Goal: Information Seeking & Learning: Learn about a topic

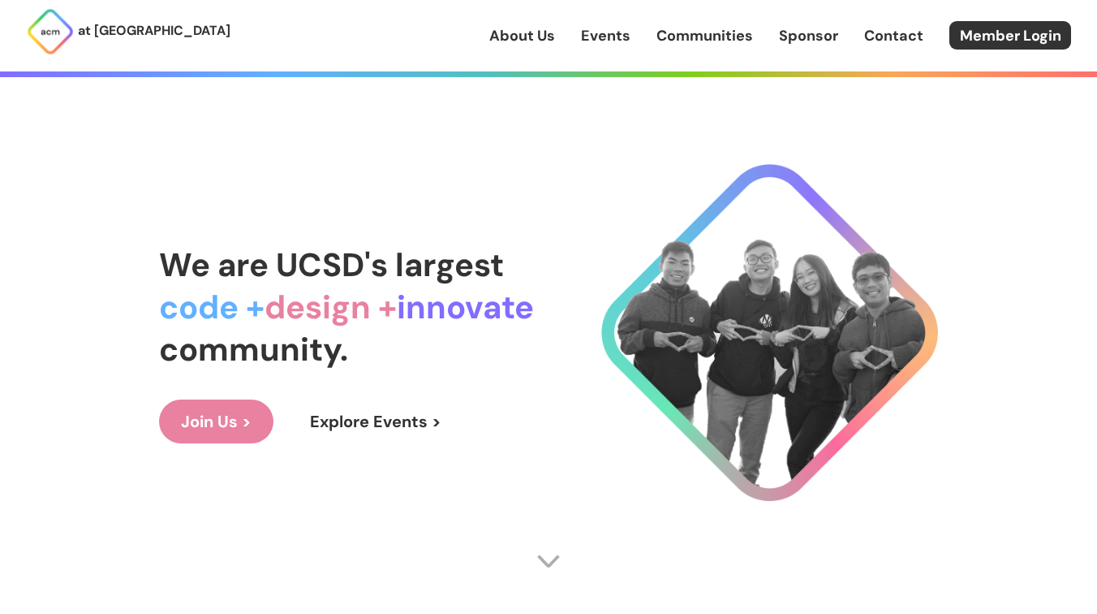
click at [546, 36] on link "About Us" at bounding box center [522, 35] width 66 height 21
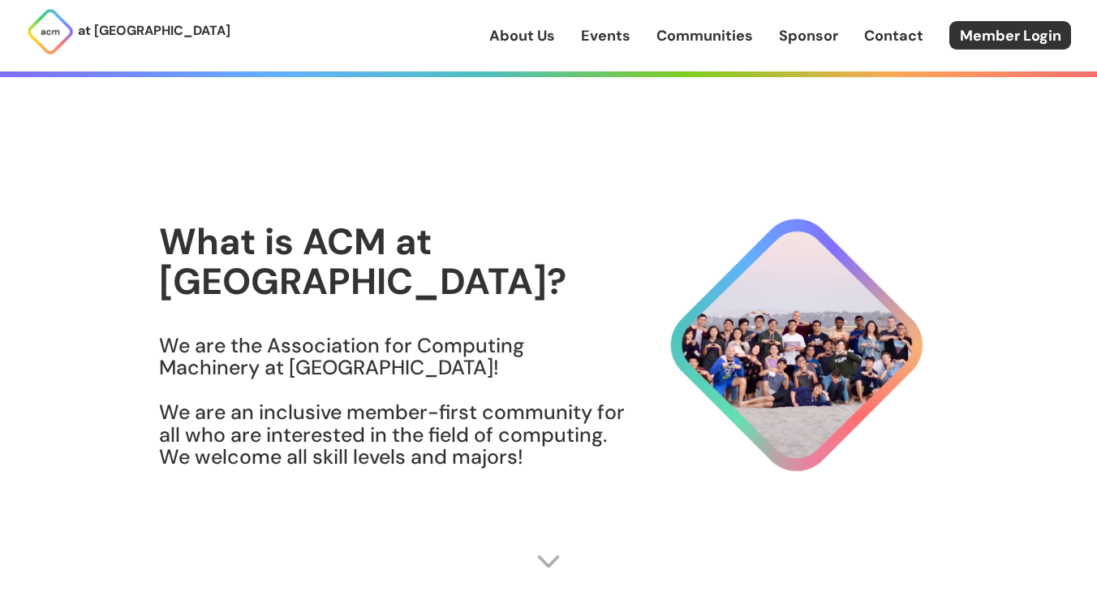
click at [610, 33] on link "Events" at bounding box center [606, 35] width 50 height 21
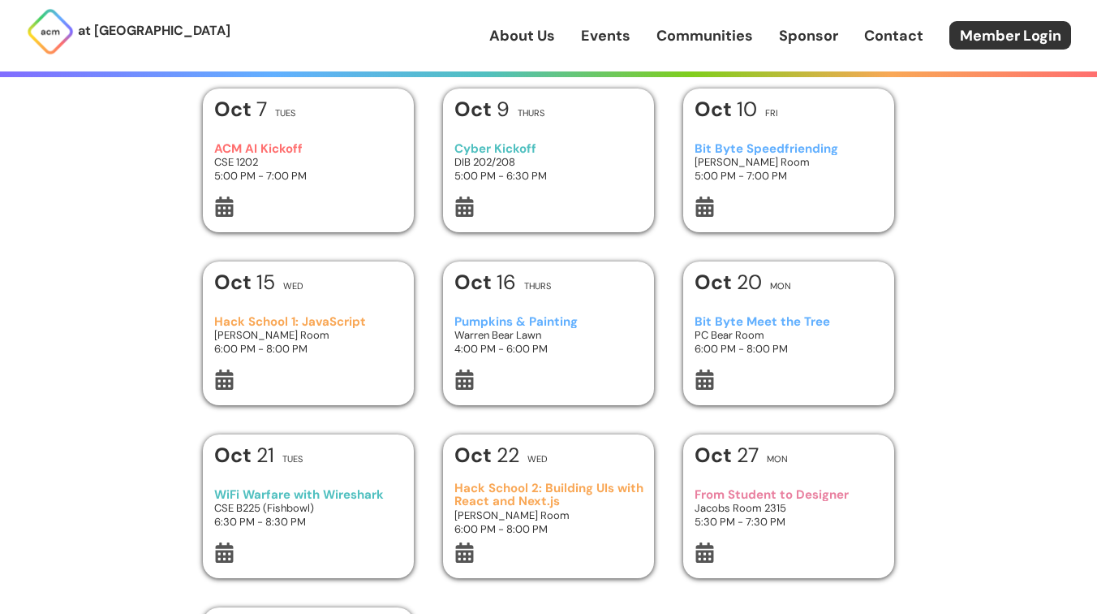
scroll to position [230, 0]
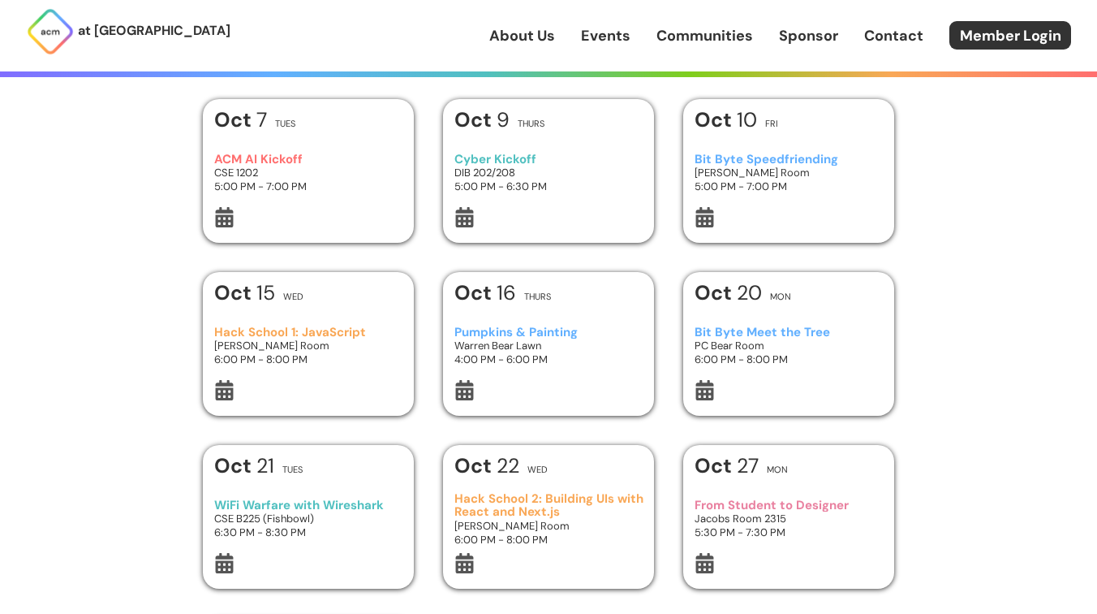
click at [798, 161] on h3 "Bit Byte Speedfriending" at bounding box center [789, 160] width 189 height 14
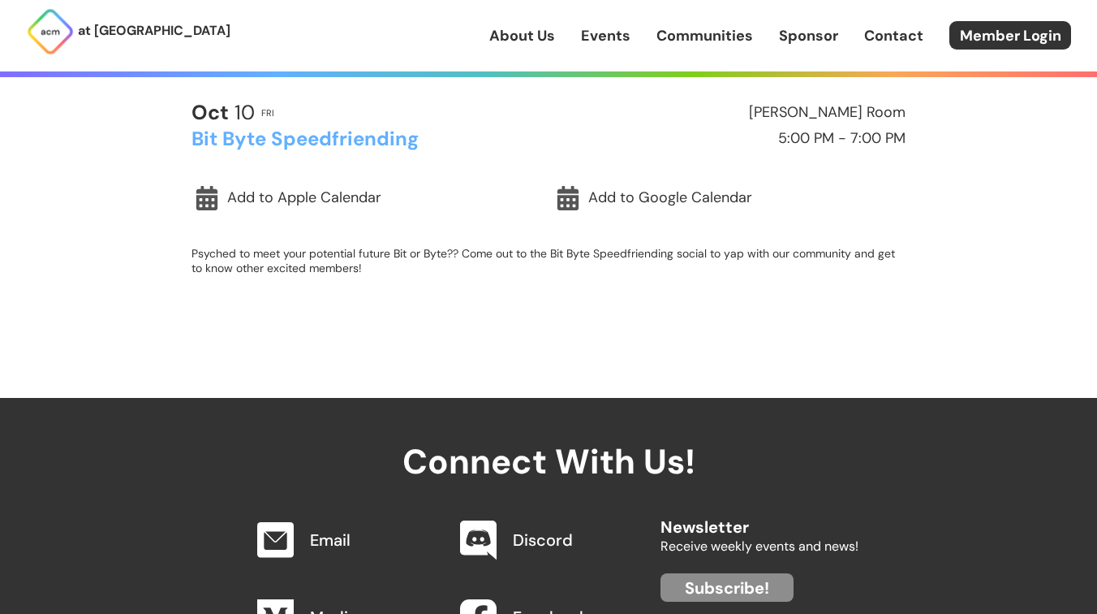
scroll to position [473, 0]
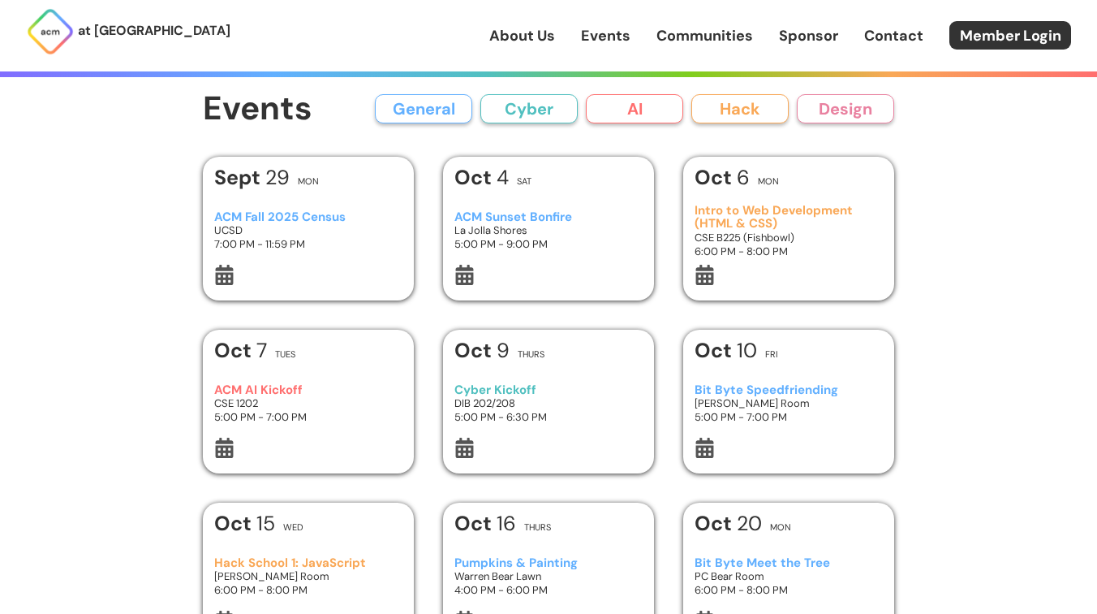
click at [635, 118] on button "AI" at bounding box center [634, 108] width 97 height 29
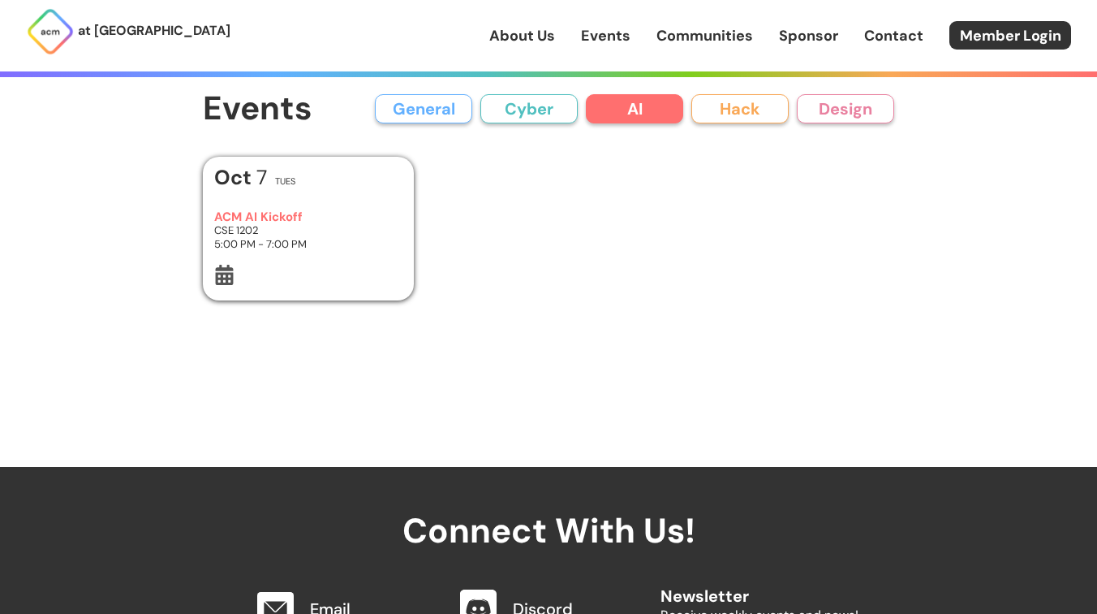
click at [527, 111] on button "Cyber" at bounding box center [528, 108] width 97 height 29
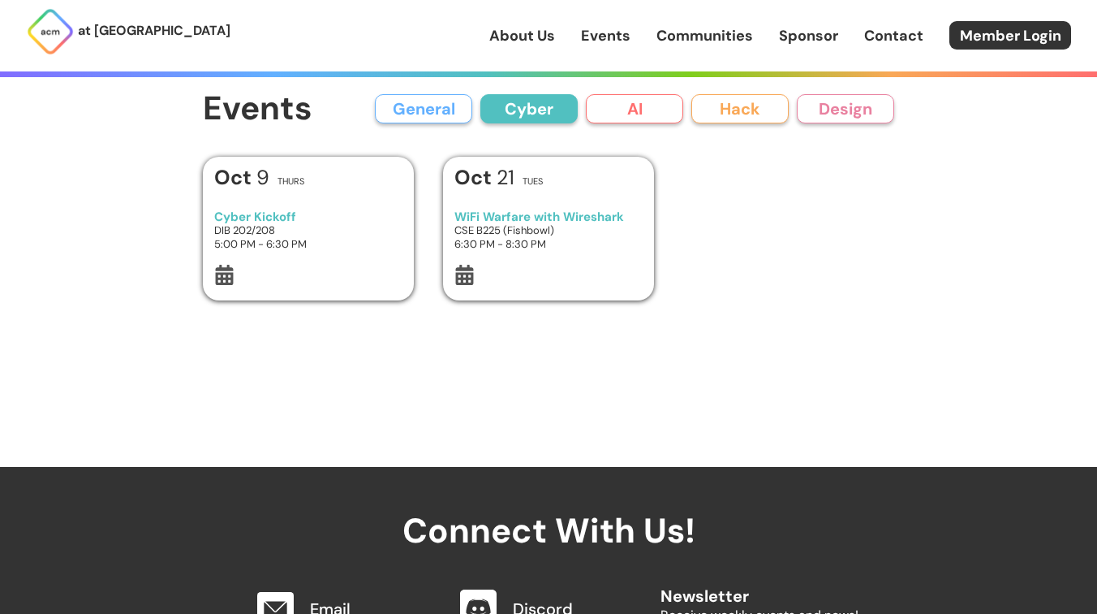
click at [739, 107] on button "Hack" at bounding box center [739, 108] width 97 height 29
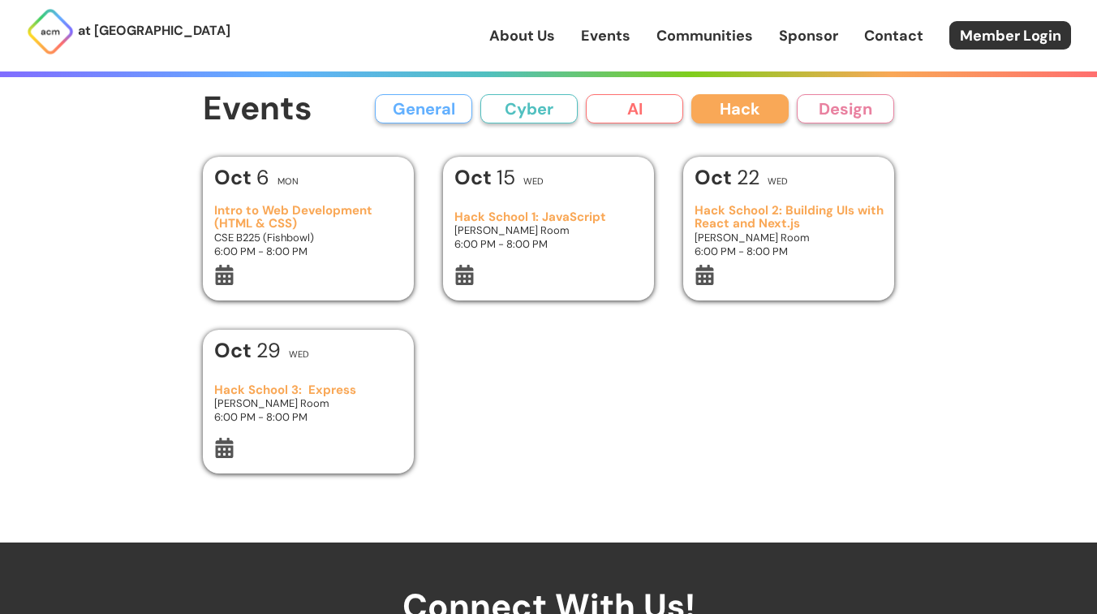
click at [818, 112] on button "Design" at bounding box center [845, 108] width 97 height 29
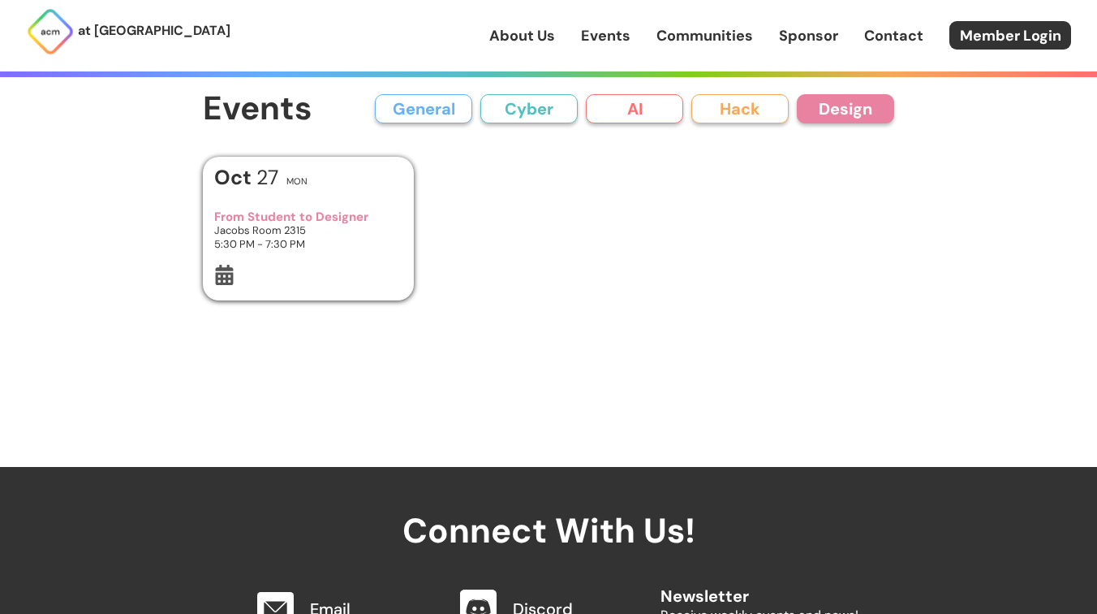
click at [428, 123] on button "General" at bounding box center [423, 108] width 97 height 29
